Goal: Check status: Check status

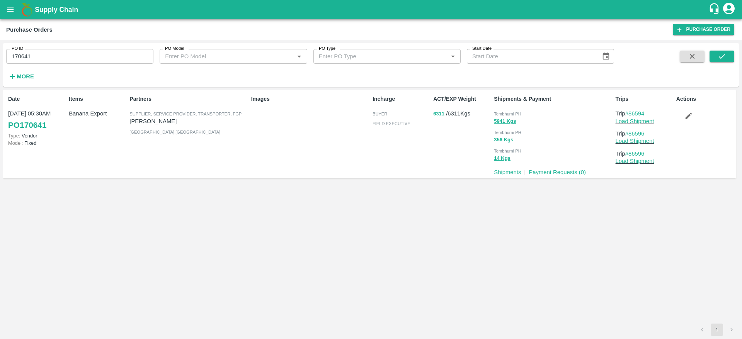
drag, startPoint x: 0, startPoint y: 0, endPoint x: 4, endPoint y: 15, distance: 15.6
click at [4, 15] on button "open drawer" at bounding box center [11, 10] width 18 height 18
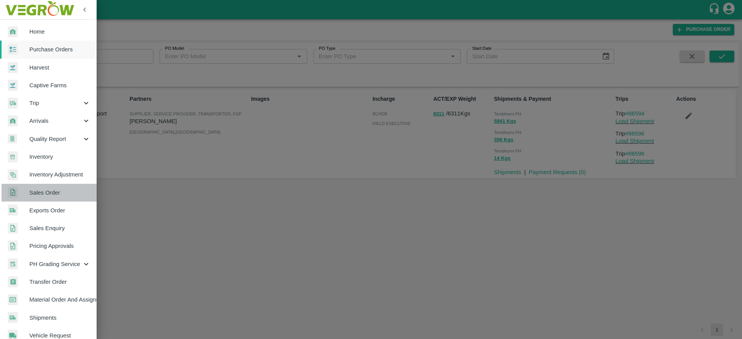
click at [54, 199] on link "Sales Order" at bounding box center [48, 193] width 97 height 18
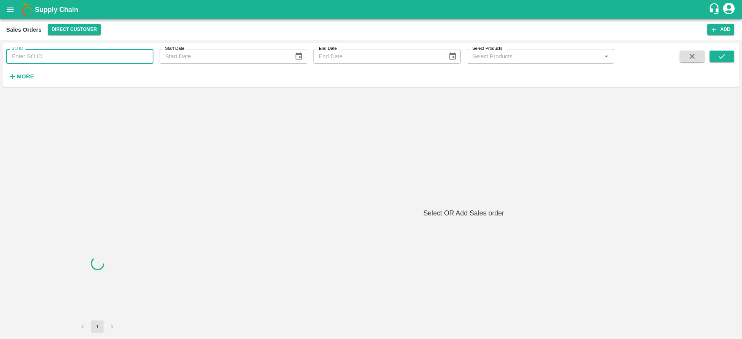
click at [71, 53] on input "SO ID" at bounding box center [79, 56] width 147 height 15
paste input "602599"
click at [724, 55] on icon "submit" at bounding box center [722, 56] width 6 height 5
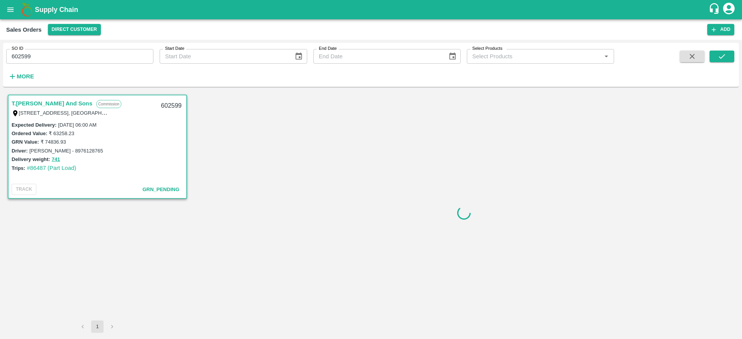
click at [68, 106] on link "T.[PERSON_NAME] And Sons" at bounding box center [52, 104] width 81 height 10
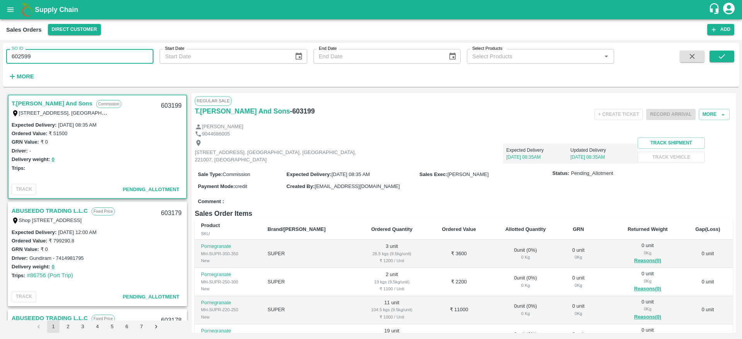
click at [130, 56] on input "602599" at bounding box center [79, 56] width 147 height 15
type input "602599"
click at [718, 58] on icon "submit" at bounding box center [722, 56] width 9 height 9
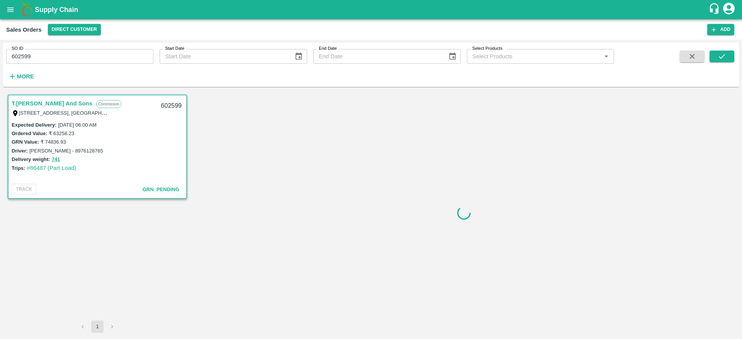
click at [41, 104] on link "T.[PERSON_NAME] And Sons" at bounding box center [52, 104] width 81 height 10
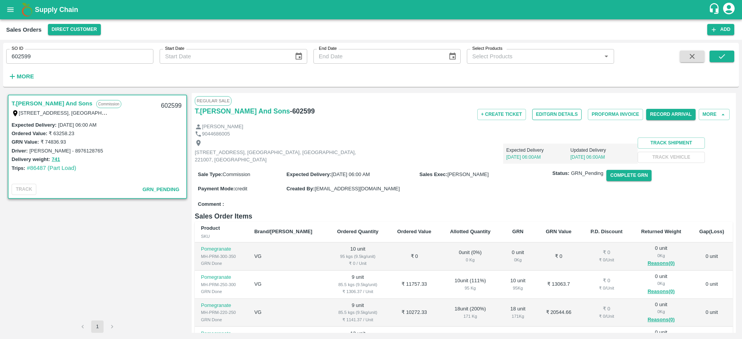
click at [559, 114] on button "Edit GRN Details" at bounding box center [556, 114] width 49 height 11
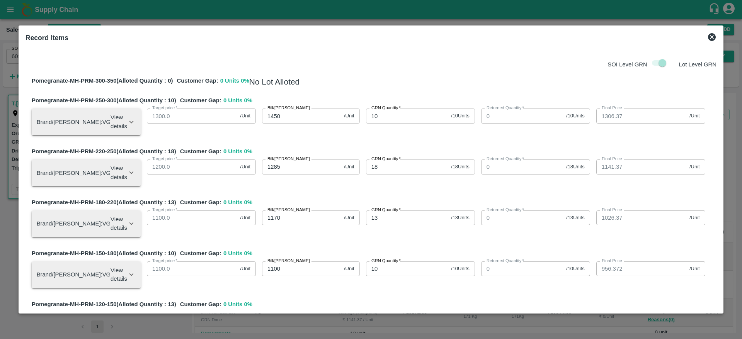
click at [708, 33] on icon at bounding box center [711, 36] width 9 height 9
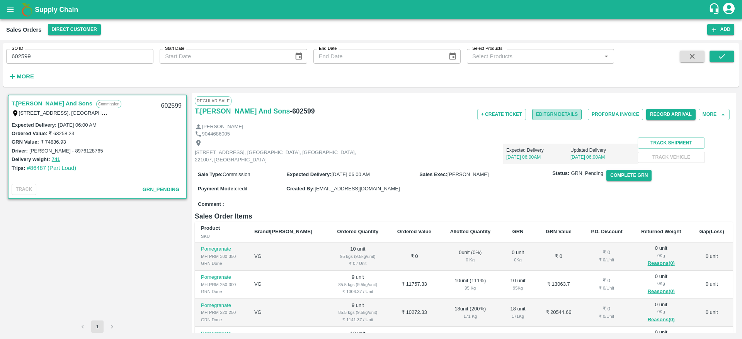
click at [546, 116] on button "Edit GRN Details" at bounding box center [556, 114] width 49 height 11
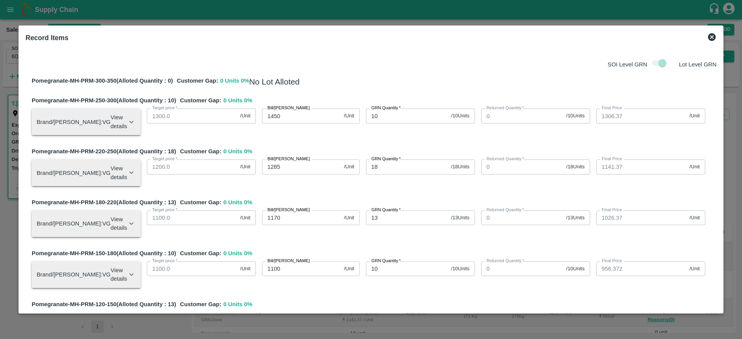
scroll to position [186, 0]
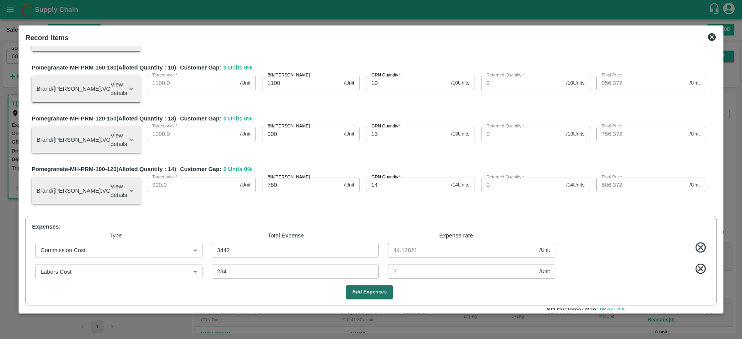
click at [711, 36] on icon at bounding box center [711, 36] width 9 height 9
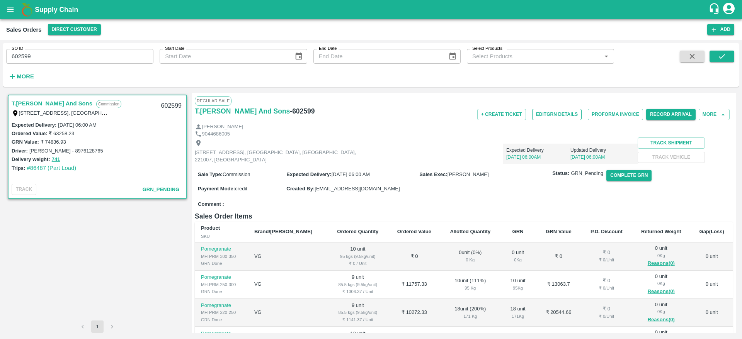
click at [566, 114] on button "Edit GRN Details" at bounding box center [556, 114] width 49 height 11
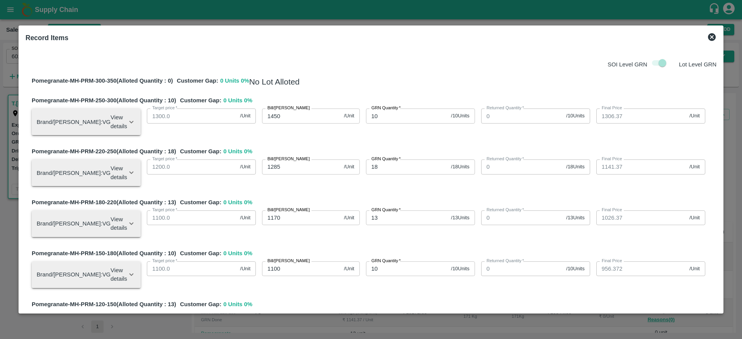
click at [715, 38] on icon at bounding box center [712, 37] width 8 height 8
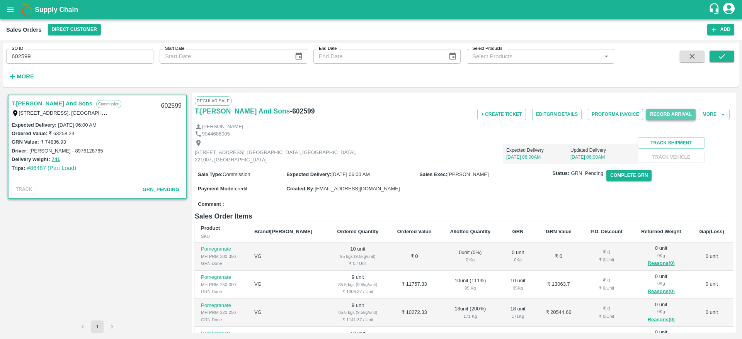
click at [675, 116] on button "Record Arrival" at bounding box center [670, 114] width 49 height 11
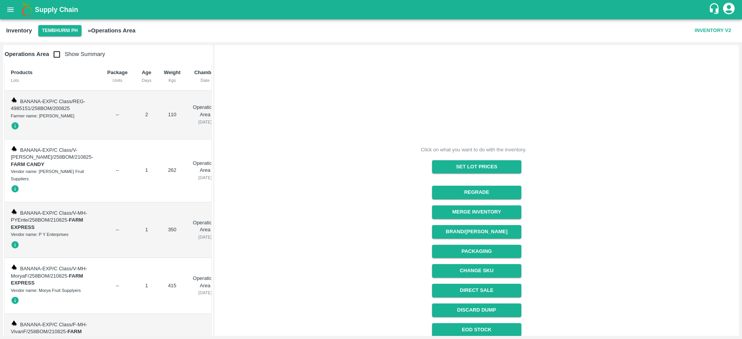
scroll to position [5092, 0]
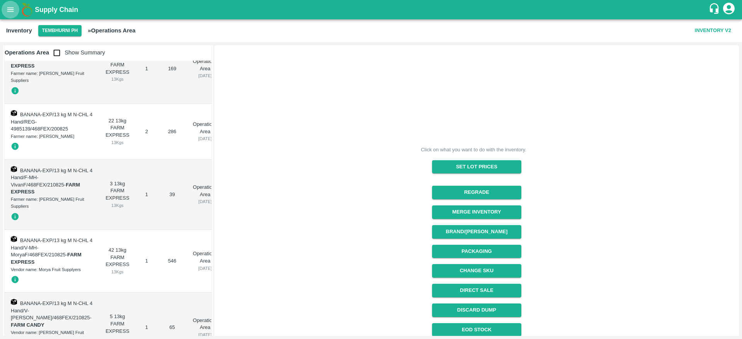
click at [4, 14] on button "open drawer" at bounding box center [11, 10] width 18 height 18
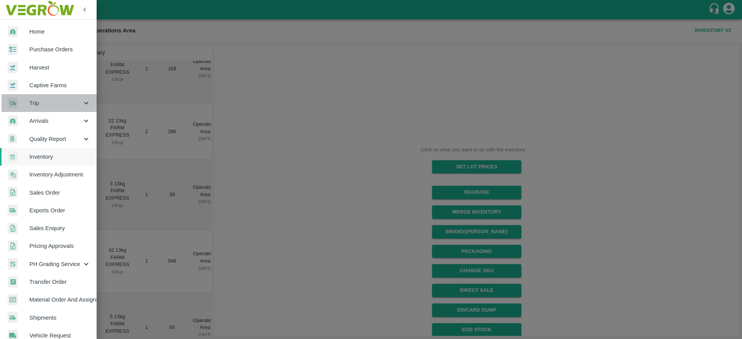
click at [60, 111] on div "Trip" at bounding box center [48, 103] width 97 height 18
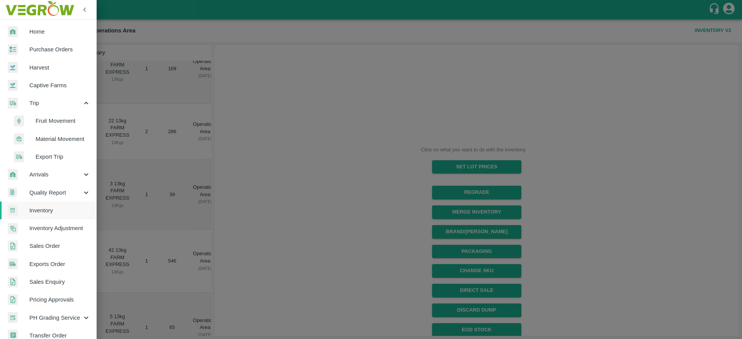
click at [58, 125] on span "Fruit Movement" at bounding box center [63, 121] width 55 height 9
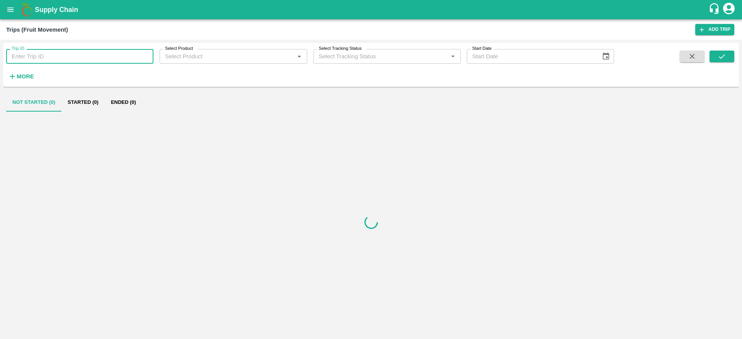
click at [95, 60] on input "Trip ID" at bounding box center [79, 56] width 147 height 15
type input "86487"
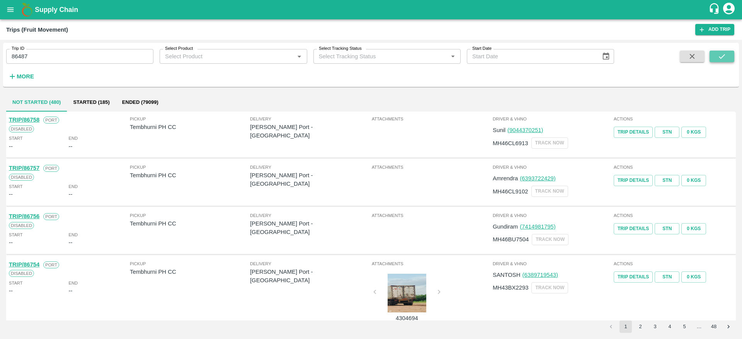
click at [720, 61] on button "submit" at bounding box center [722, 57] width 25 height 12
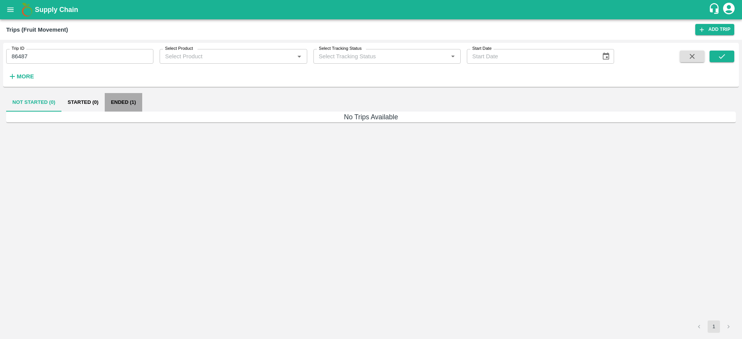
click at [121, 104] on button "Ended (1)" at bounding box center [123, 102] width 37 height 19
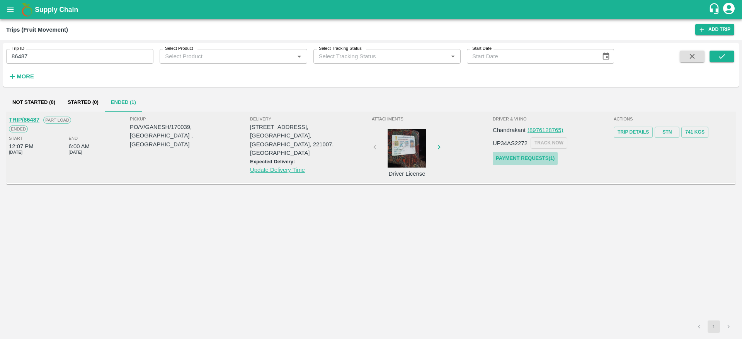
click at [548, 157] on link "Payment Requests( 1 )" at bounding box center [525, 159] width 65 height 14
